Goal: Task Accomplishment & Management: Manage account settings

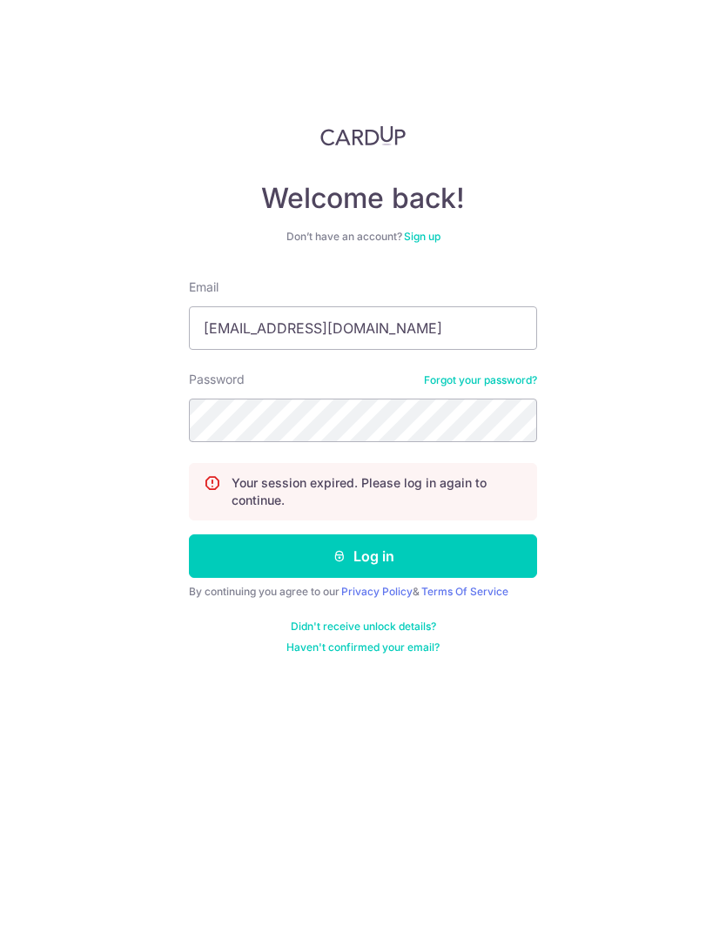
type input "[EMAIL_ADDRESS][DOMAIN_NAME]"
click at [488, 554] on button "Log in" at bounding box center [363, 556] width 348 height 44
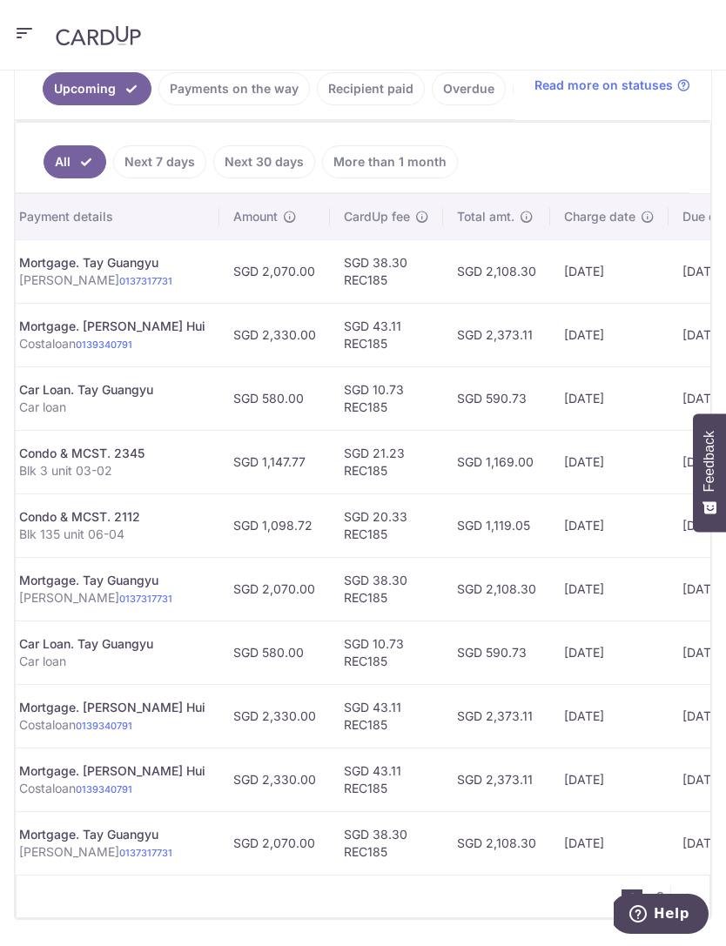
scroll to position [0, 379]
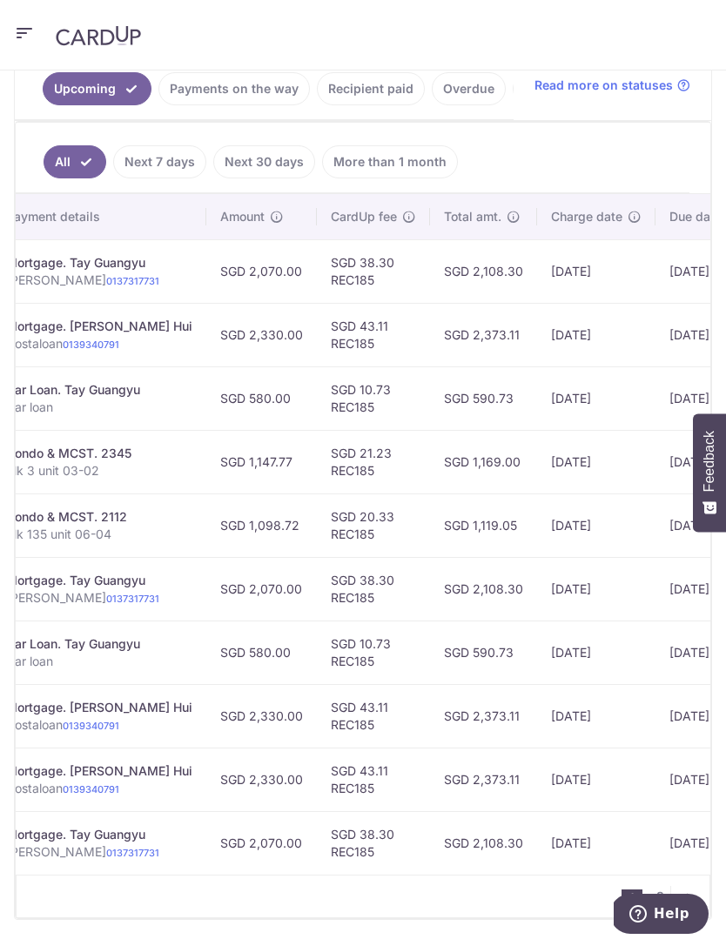
click at [393, 170] on link "More than 1 month" at bounding box center [390, 161] width 136 height 33
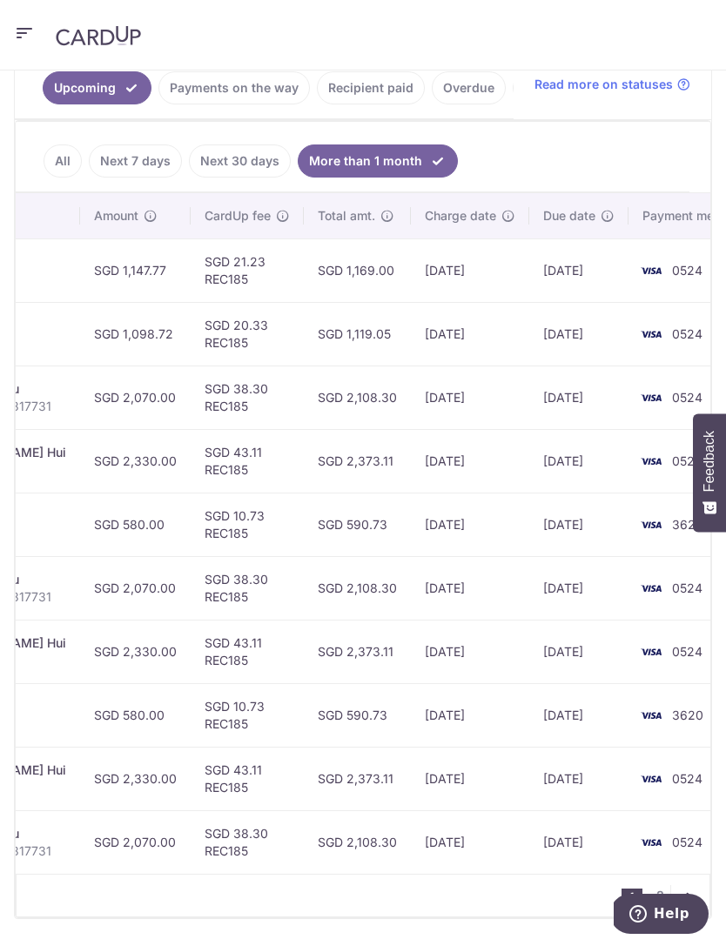
scroll to position [463, 0]
click at [656, 879] on nav "1 2" at bounding box center [665, 897] width 88 height 42
click at [655, 881] on nav "1 2" at bounding box center [665, 897] width 88 height 42
click at [661, 881] on nav "1 2" at bounding box center [665, 897] width 88 height 42
click at [660, 887] on link "2" at bounding box center [659, 896] width 21 height 21
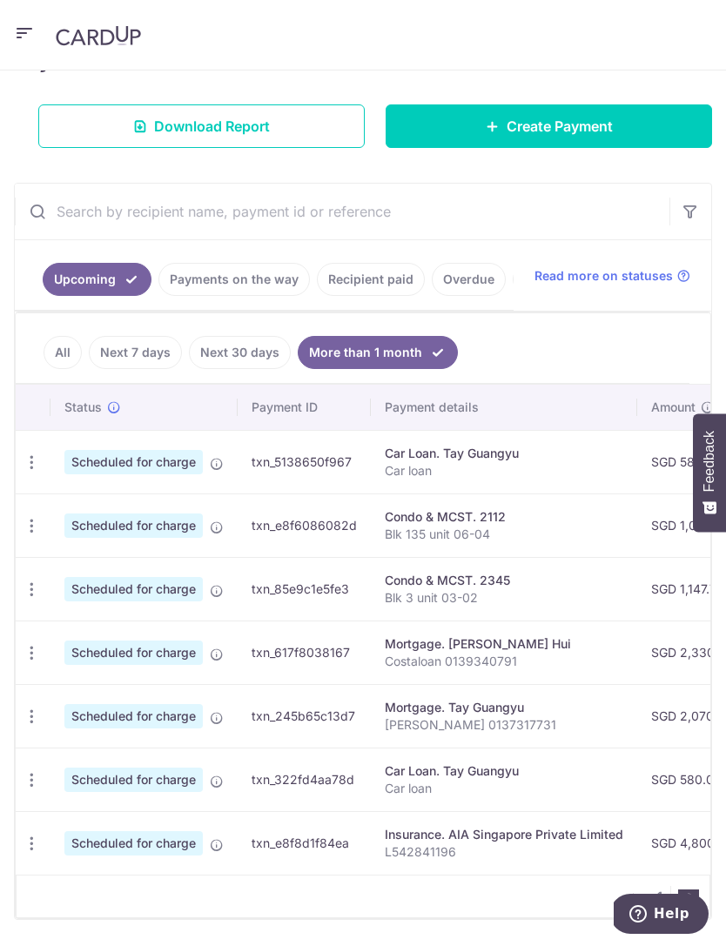
scroll to position [0, 0]
click at [37, 840] on icon "button" at bounding box center [32, 844] width 18 height 18
click at [135, 939] on span "Cancel payment" at bounding box center [124, 933] width 117 height 21
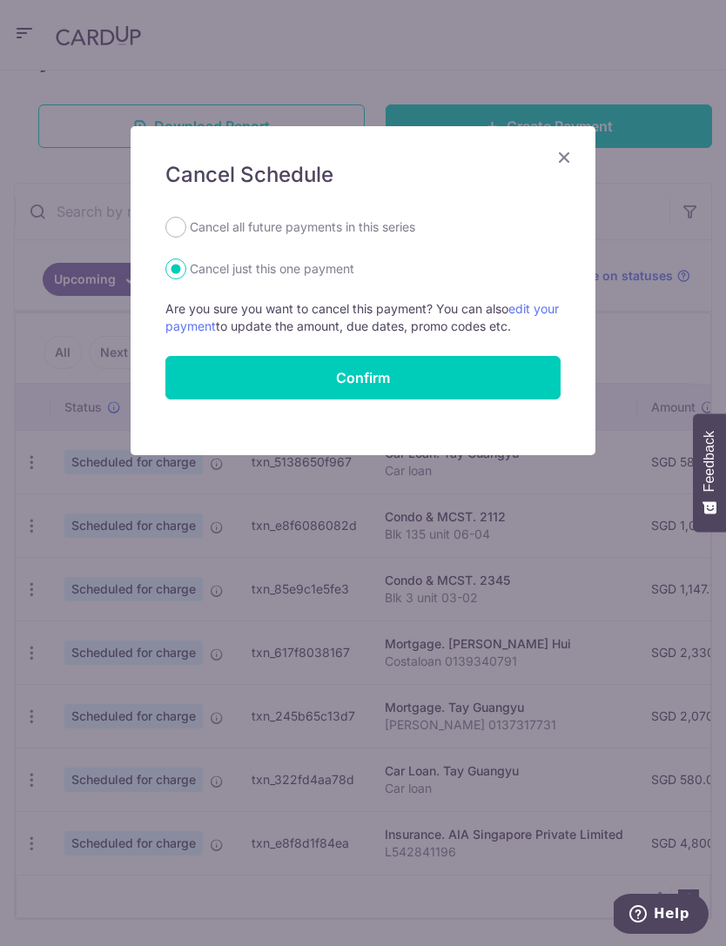
click at [504, 377] on button "Confirm" at bounding box center [362, 378] width 395 height 44
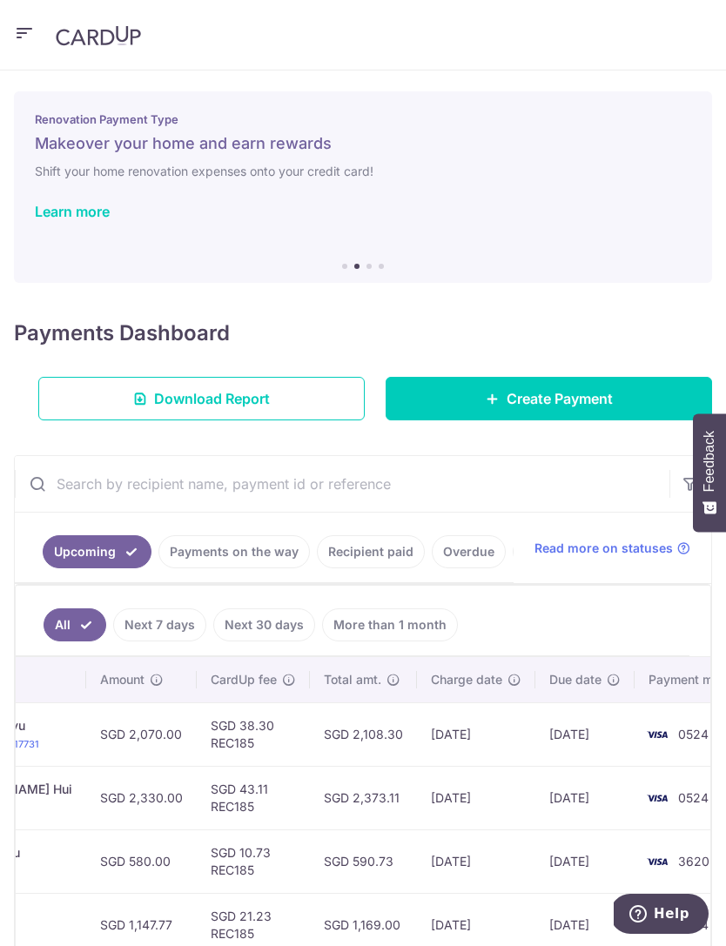
click at [392, 634] on link "More than 1 month" at bounding box center [390, 624] width 136 height 33
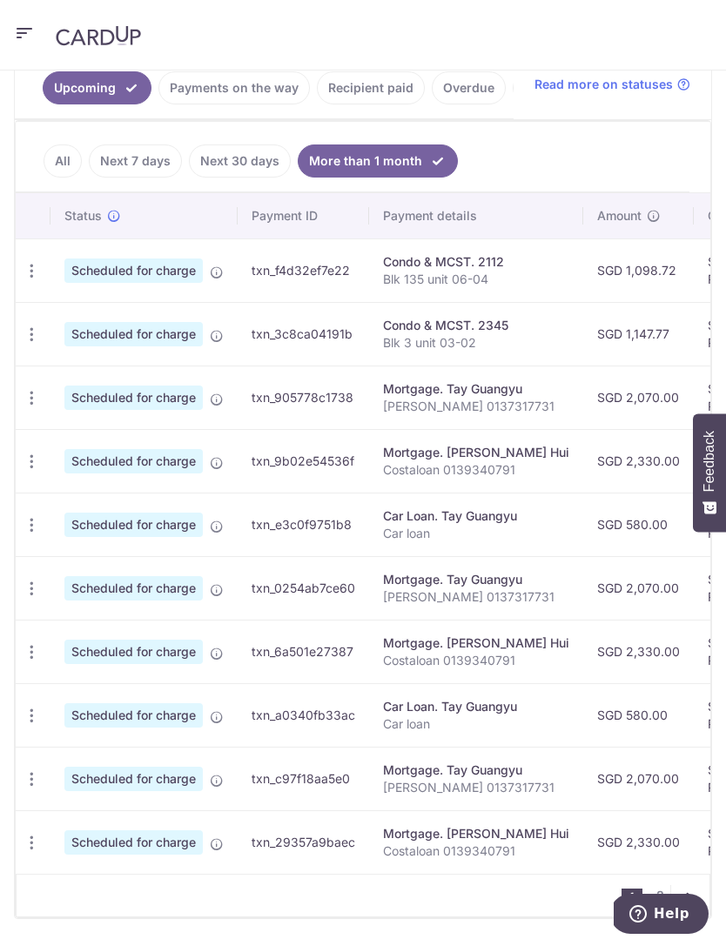
scroll to position [463, 0]
